Goal: Task Accomplishment & Management: Complete application form

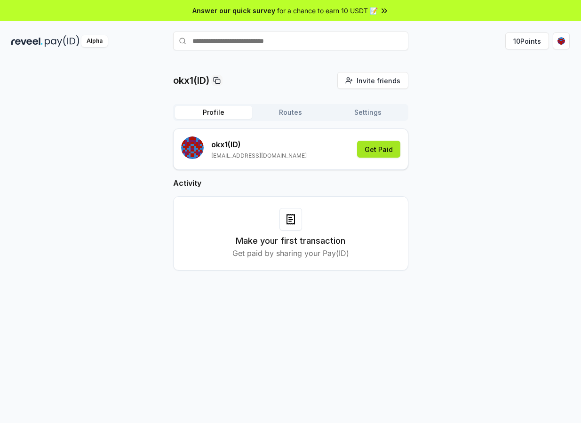
click at [375, 155] on button "Get Paid" at bounding box center [378, 149] width 43 height 17
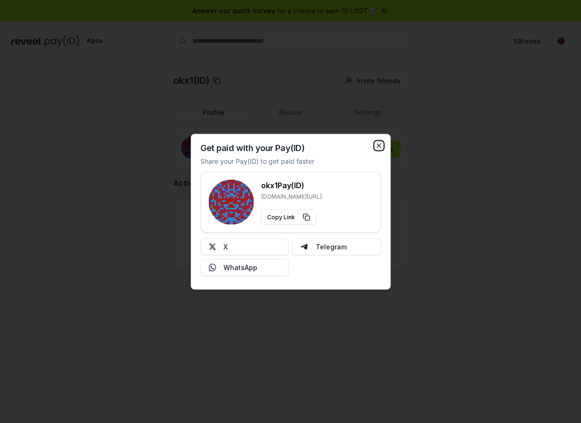
click at [377, 147] on icon "button" at bounding box center [379, 146] width 8 height 8
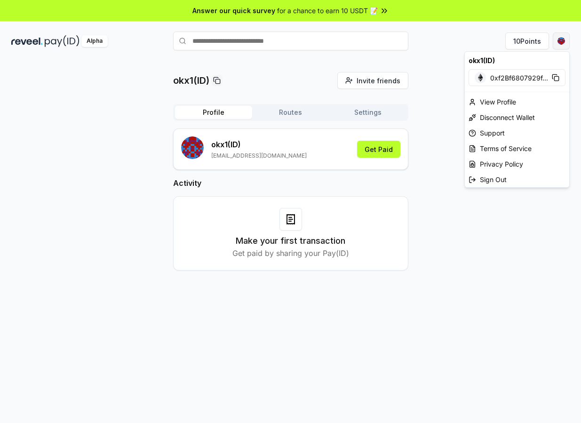
click at [558, 41] on html "Answer our quick survey for a chance to earn 10 USDT 📝 Alpha 10 Points okx1(ID)…" at bounding box center [290, 211] width 581 height 423
